Goal: Book appointment/travel/reservation

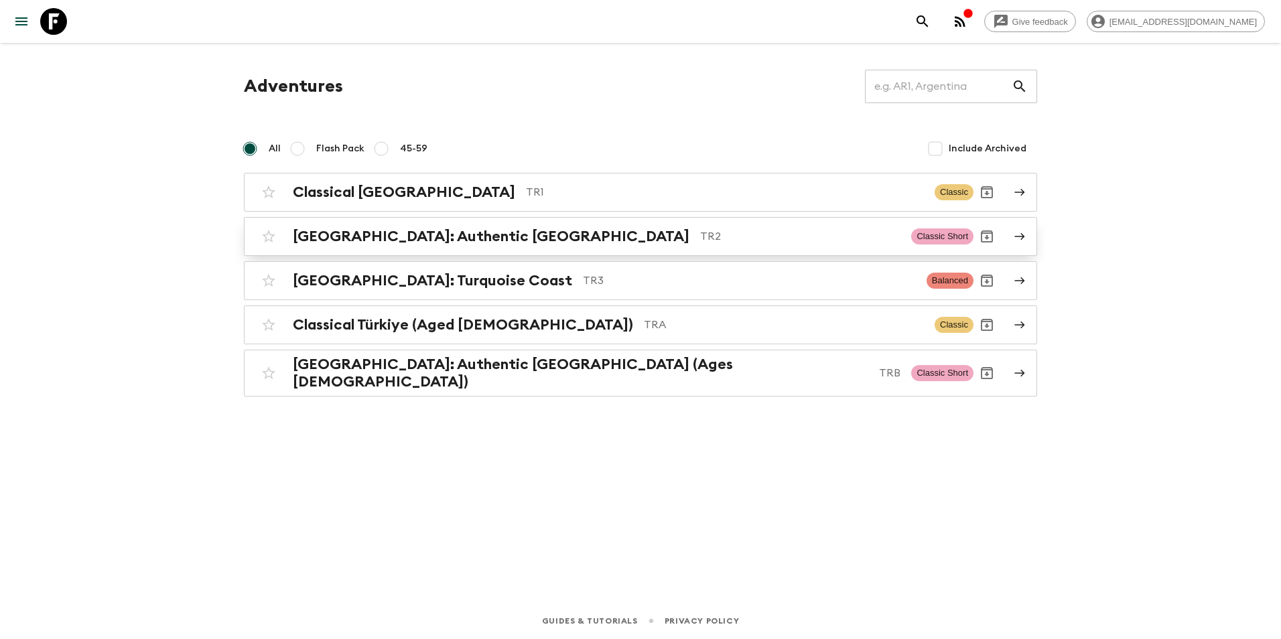
click at [463, 234] on h2 "[GEOGRAPHIC_DATA]: Authentic [GEOGRAPHIC_DATA]" at bounding box center [491, 236] width 397 height 17
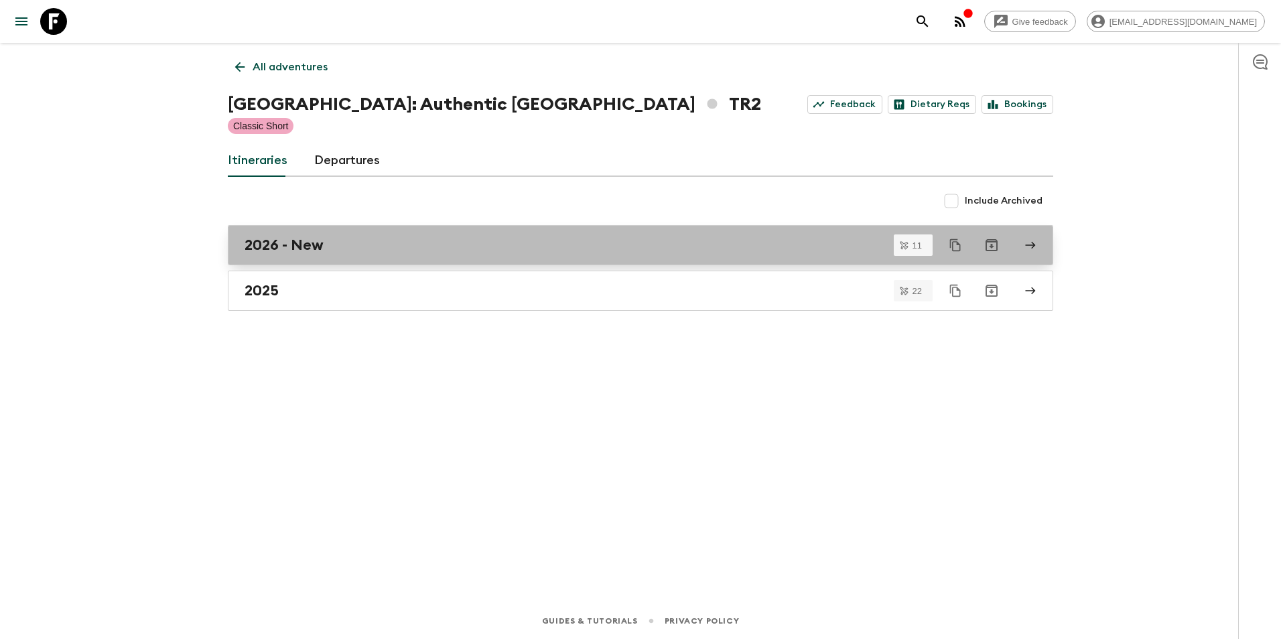
click at [430, 249] on div "2026 - New" at bounding box center [627, 244] width 766 height 17
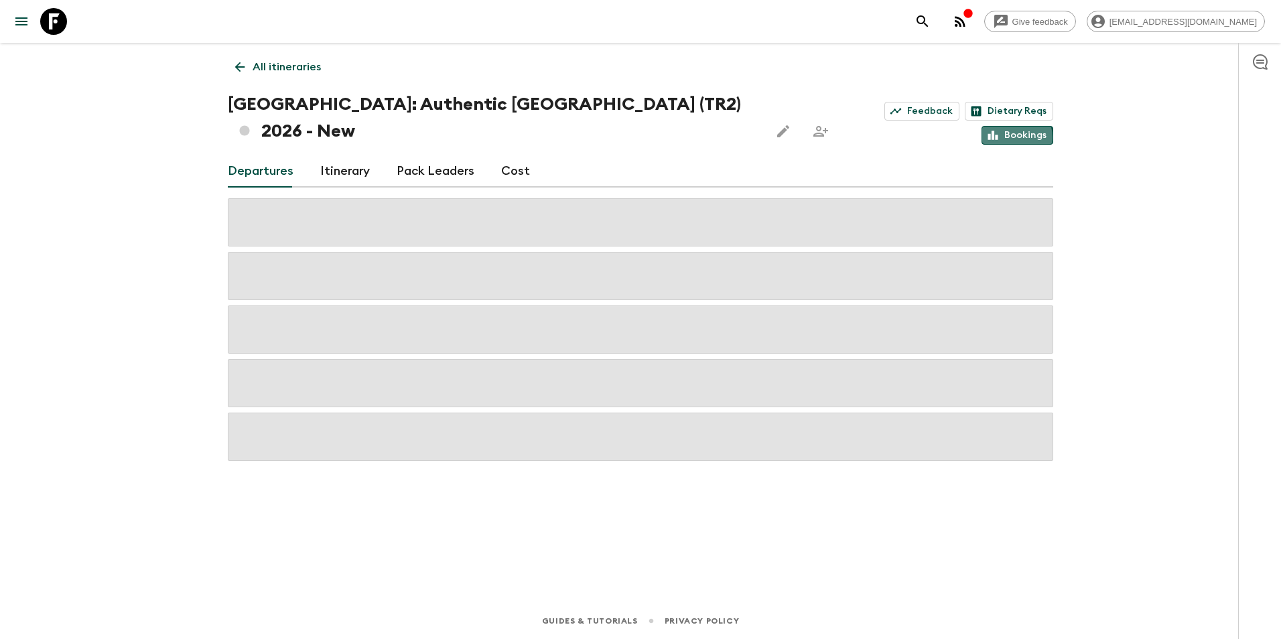
click at [1013, 126] on link "Bookings" at bounding box center [1017, 135] width 72 height 19
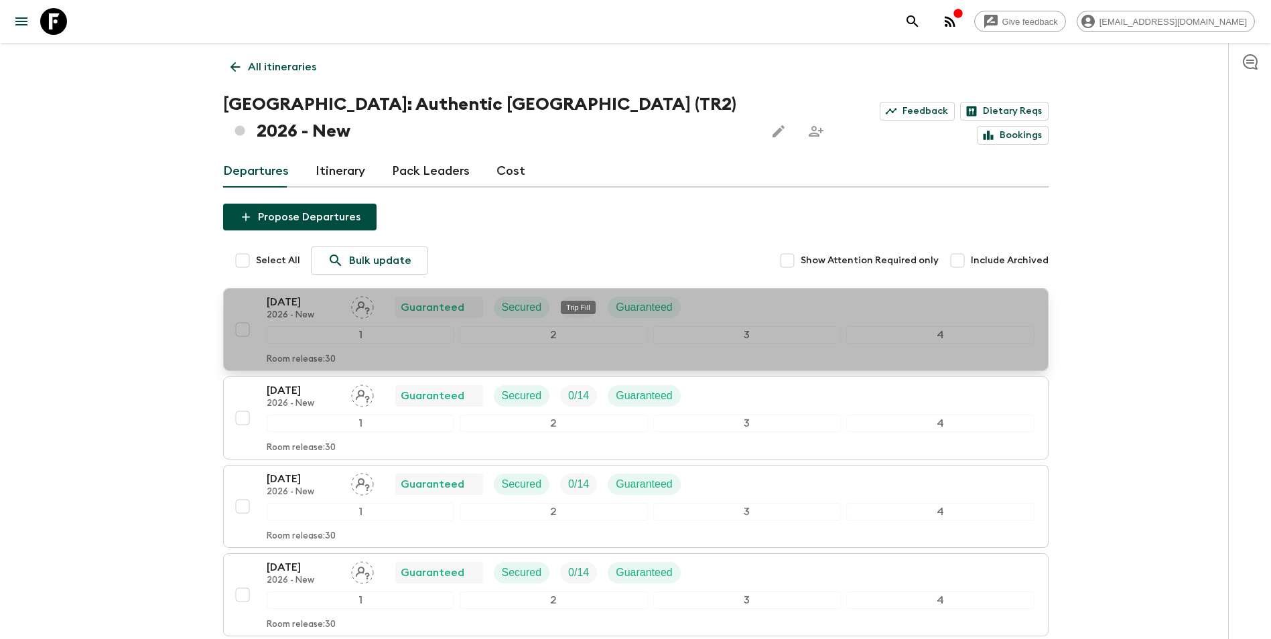
click at [581, 299] on p "2 / 14" at bounding box center [578, 307] width 21 height 16
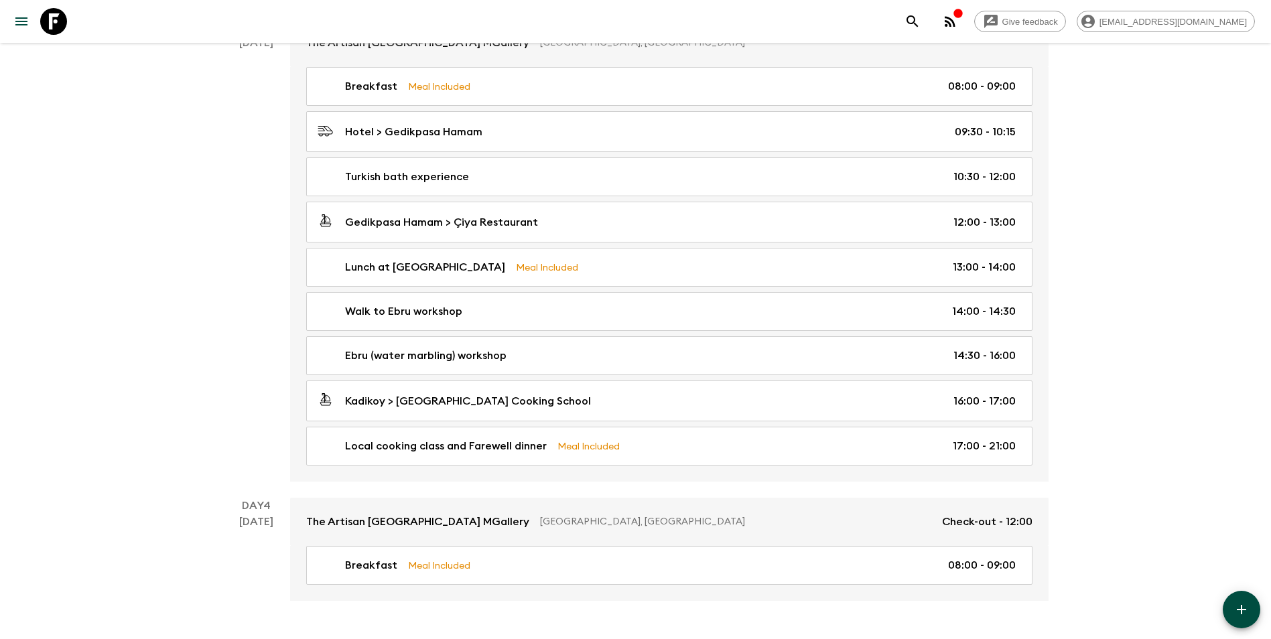
scroll to position [750, 0]
